Goal: Find specific page/section: Find specific page/section

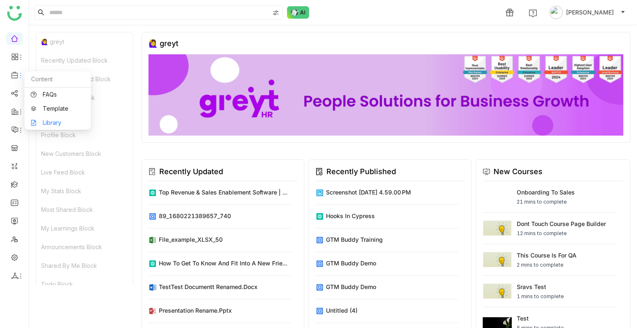
click at [64, 126] on link "Library" at bounding box center [58, 123] width 54 height 6
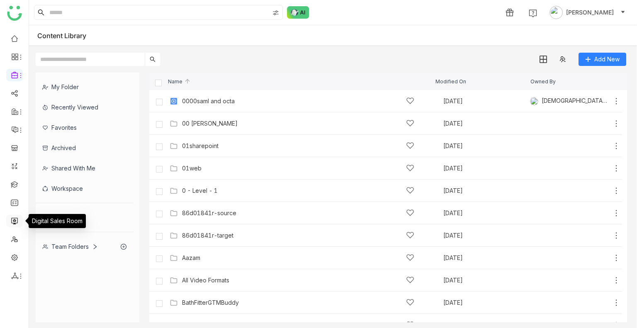
click at [17, 222] on link at bounding box center [14, 220] width 7 height 7
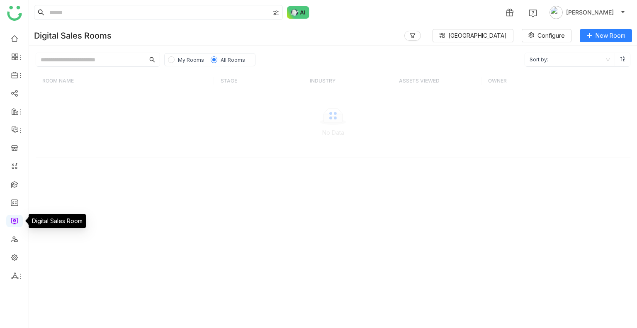
click at [17, 222] on link at bounding box center [14, 220] width 7 height 7
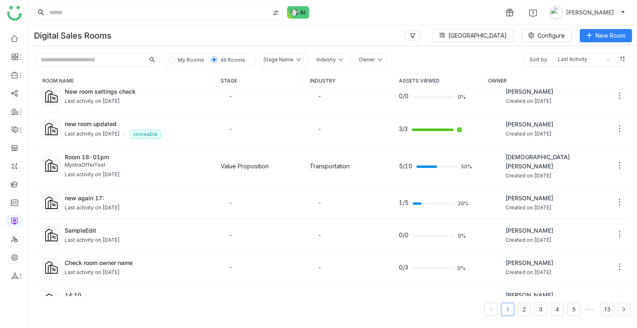
scroll to position [456, 0]
